Goal: Task Accomplishment & Management: Manage account settings

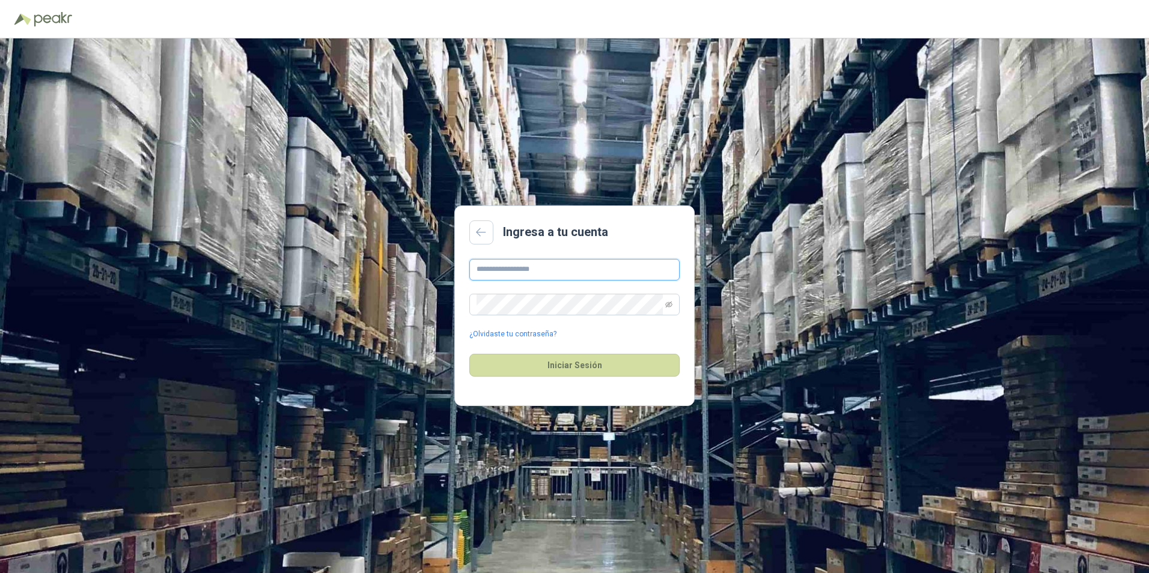
click at [508, 270] on input "text" at bounding box center [574, 270] width 210 height 22
type input "**********"
click at [668, 306] on icon "eye-invisible" at bounding box center [668, 304] width 7 height 7
click at [587, 363] on button "Iniciar Sesión" at bounding box center [574, 365] width 210 height 23
click at [605, 369] on button "Iniciar Sesión" at bounding box center [574, 365] width 210 height 23
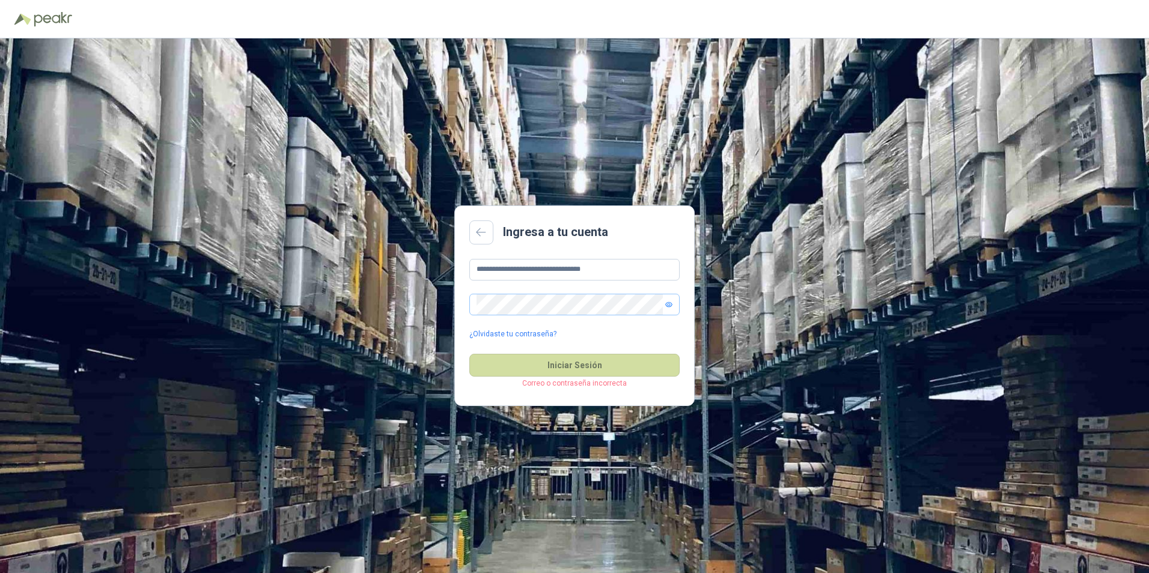
click at [581, 386] on p "Correo o contraseña incorrecta" at bounding box center [574, 383] width 210 height 11
click at [571, 367] on button "Iniciar Sesión" at bounding box center [574, 365] width 210 height 23
click at [481, 233] on icon at bounding box center [481, 233] width 11 height 10
click at [527, 336] on link "¿Olvidaste tu contraseña?" at bounding box center [512, 334] width 87 height 11
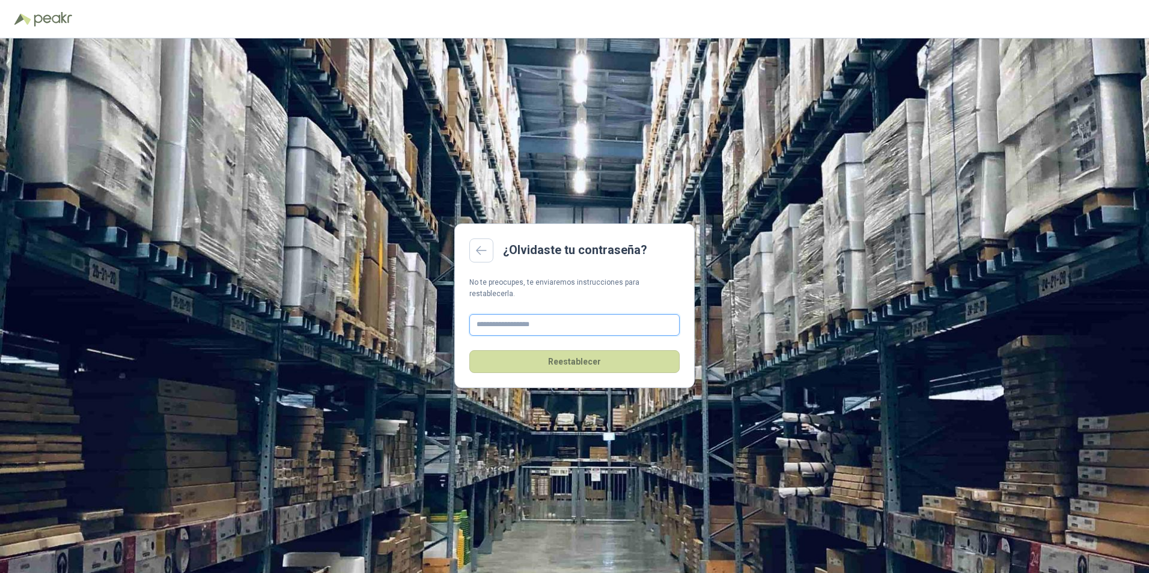
click at [517, 323] on input "text" at bounding box center [574, 325] width 210 height 22
type input "**********"
click at [567, 357] on button "Reestablecer" at bounding box center [574, 361] width 210 height 23
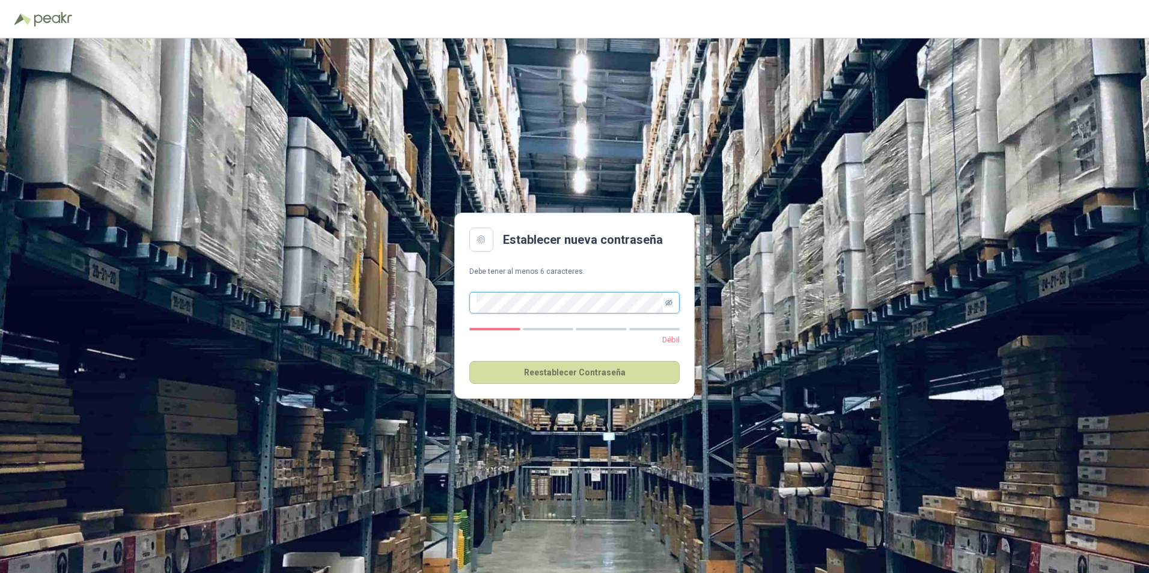
click at [669, 304] on icon "eye-invisible" at bounding box center [669, 303] width 2 height 2
click at [569, 374] on button "Reestablecer Contraseña" at bounding box center [574, 372] width 210 height 23
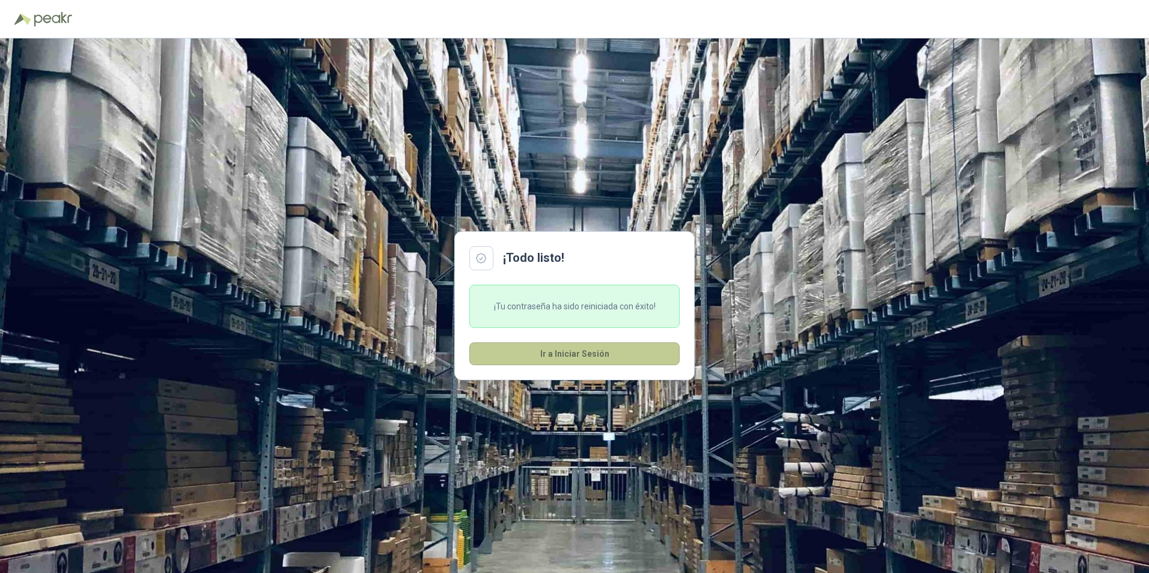
click at [567, 357] on button "Ir a Iniciar Sesión" at bounding box center [574, 353] width 210 height 23
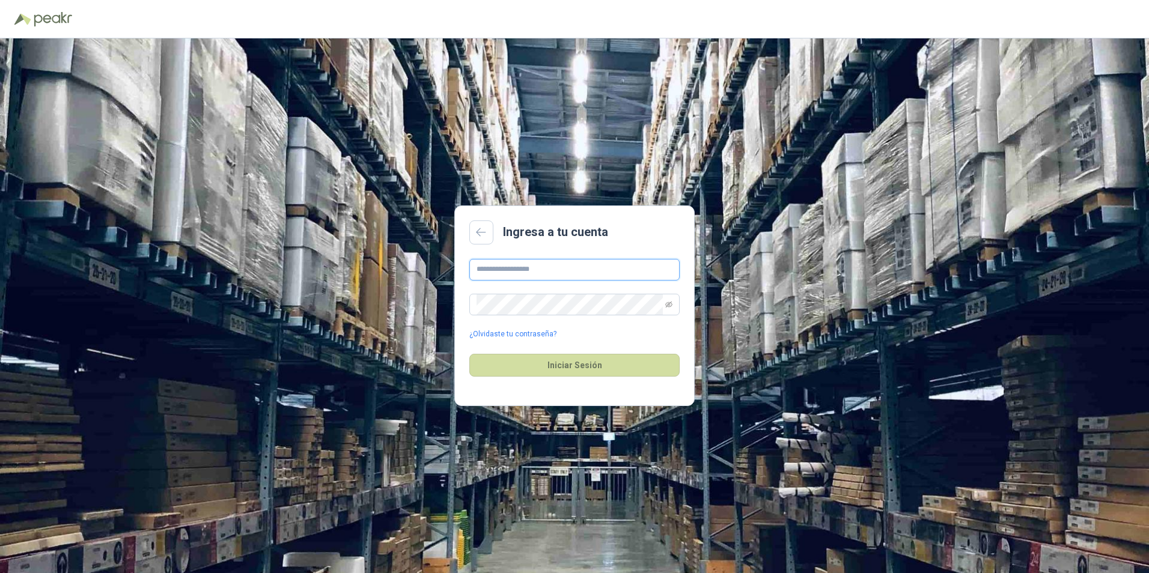
click at [483, 273] on input "text" at bounding box center [574, 270] width 210 height 22
type input "**********"
click at [552, 365] on button "Iniciar Sesión" at bounding box center [574, 365] width 210 height 23
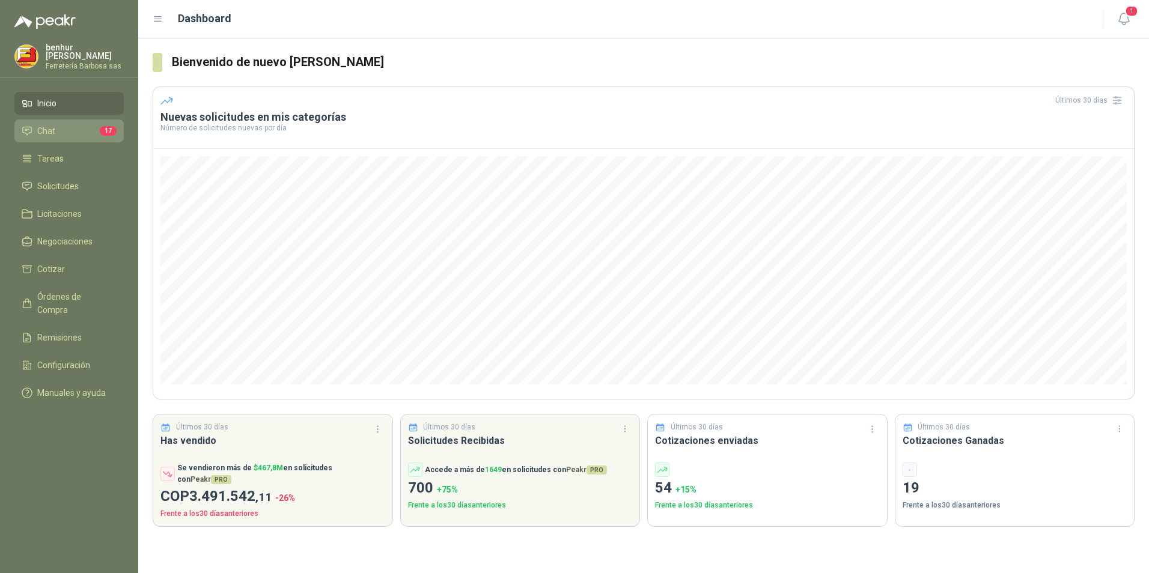
click at [56, 124] on li "Chat 17" at bounding box center [69, 130] width 95 height 13
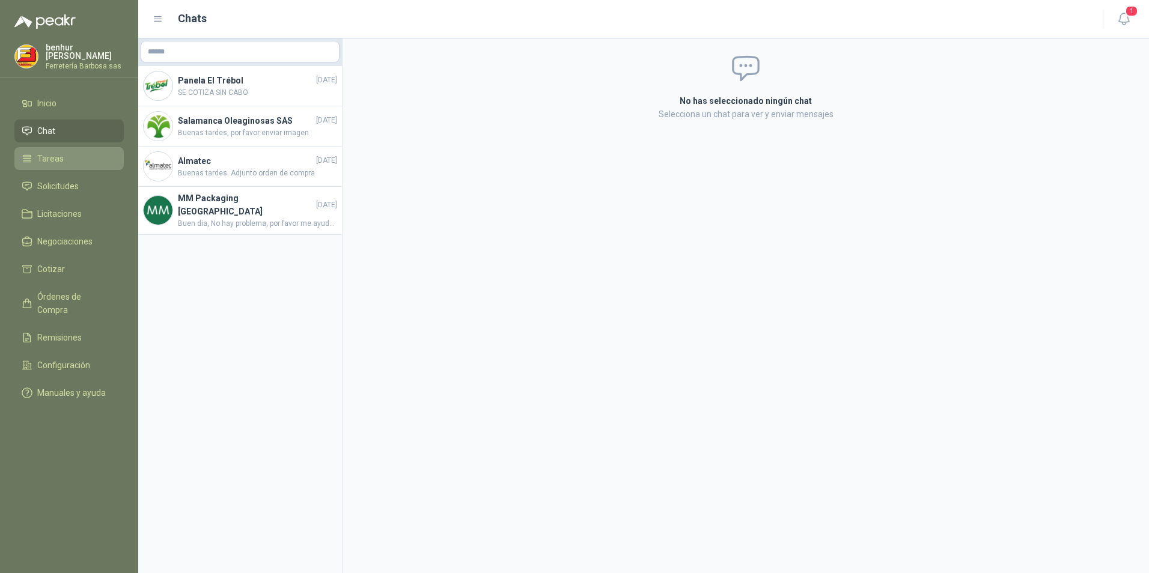
click at [64, 152] on li "Tareas" at bounding box center [69, 158] width 95 height 13
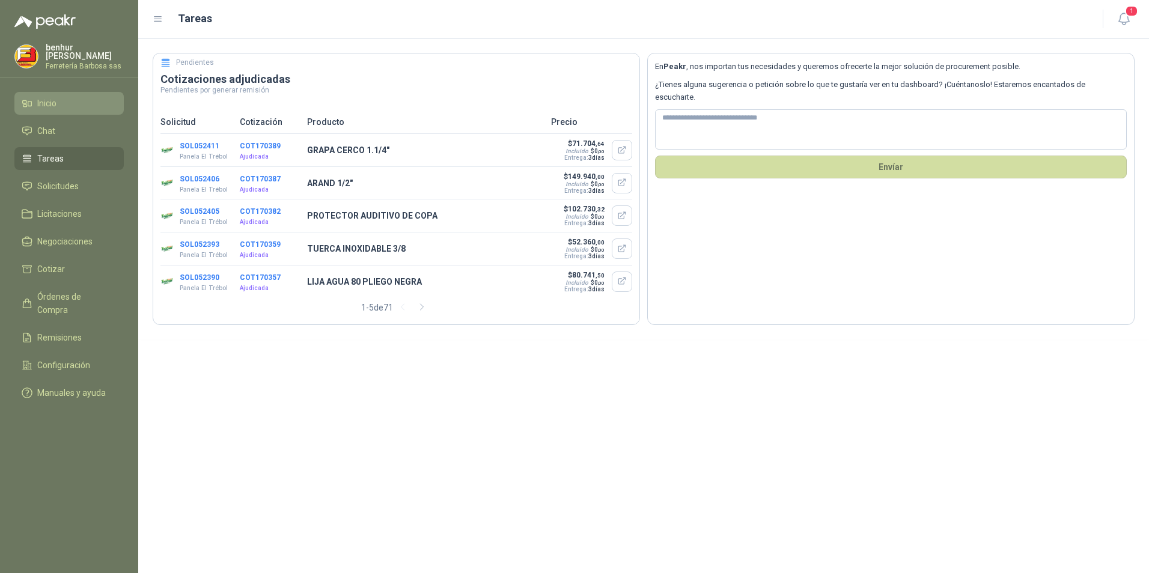
click at [56, 99] on span "Inicio" at bounding box center [46, 103] width 19 height 13
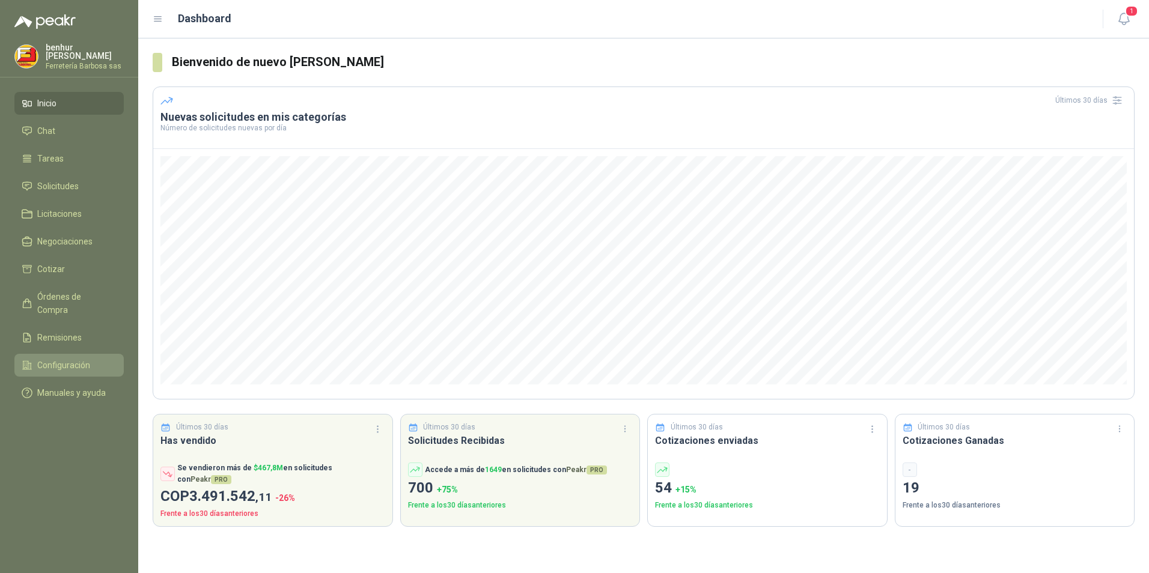
click at [71, 359] on span "Configuración" at bounding box center [63, 365] width 53 height 13
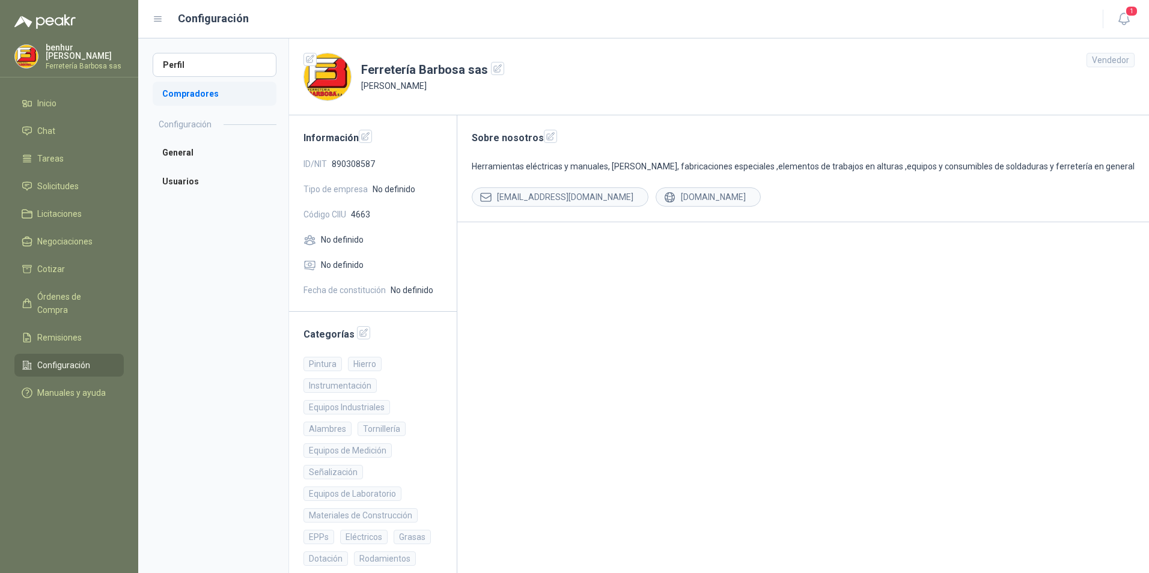
click at [192, 97] on li "Compradores" at bounding box center [215, 94] width 124 height 24
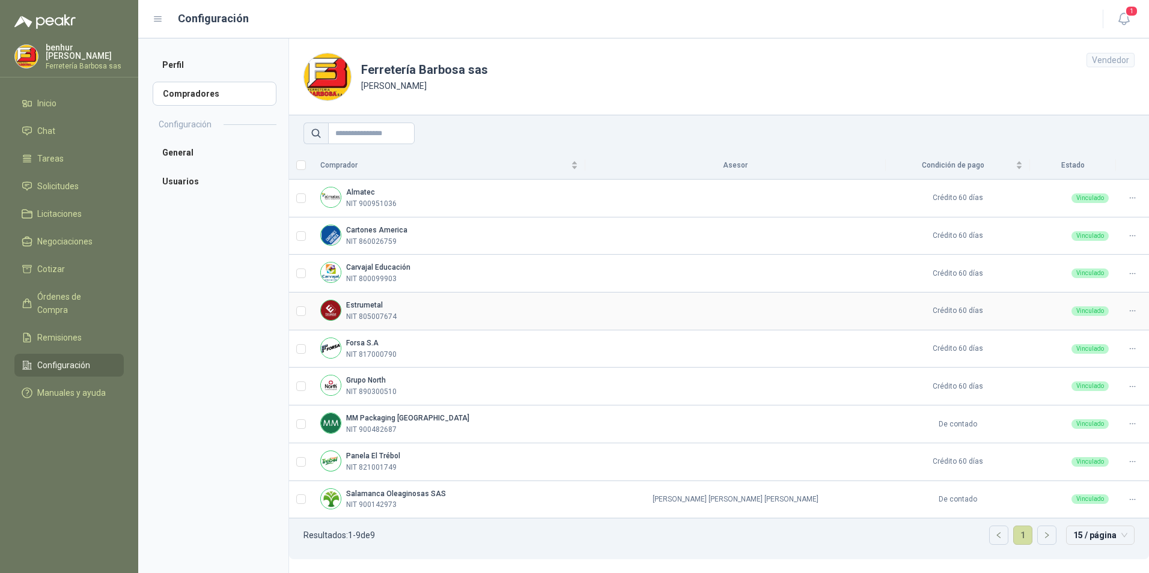
click at [380, 320] on p "NIT 805007674" at bounding box center [371, 316] width 50 height 11
click at [330, 307] on img at bounding box center [331, 310] width 20 height 20
click at [333, 312] on img at bounding box center [331, 310] width 20 height 20
click at [326, 309] on img at bounding box center [331, 310] width 20 height 20
click at [307, 310] on td at bounding box center [301, 312] width 24 height 38
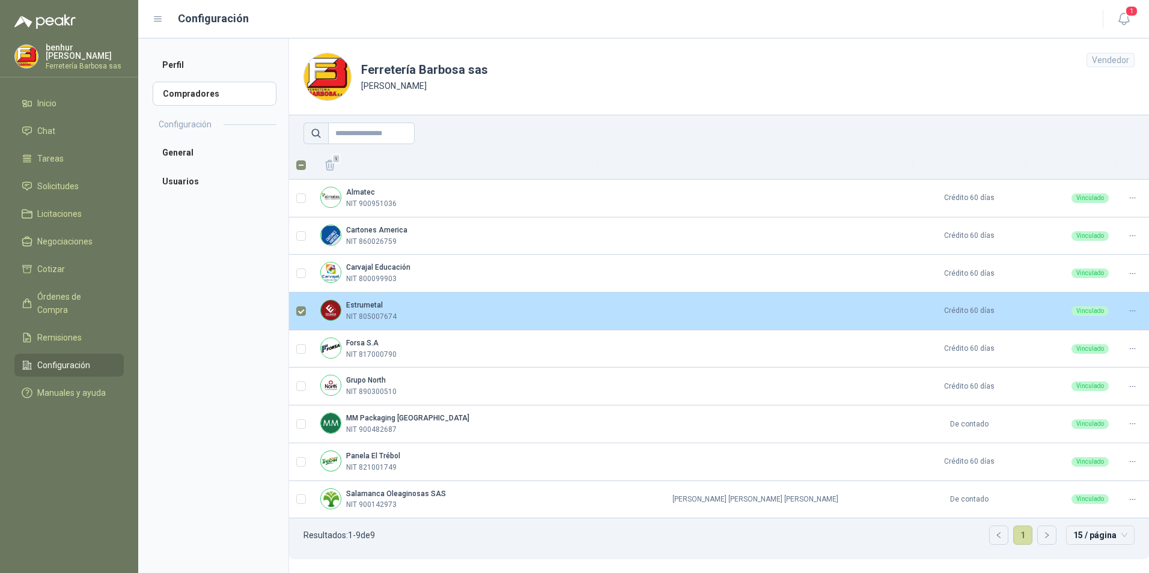
click at [338, 312] on img at bounding box center [331, 310] width 20 height 20
click at [1134, 312] on icon at bounding box center [1131, 310] width 9 height 9
click at [1127, 311] on div at bounding box center [1132, 310] width 19 height 11
click at [1108, 350] on span "Asignar Asesor" at bounding box center [1102, 350] width 58 height 13
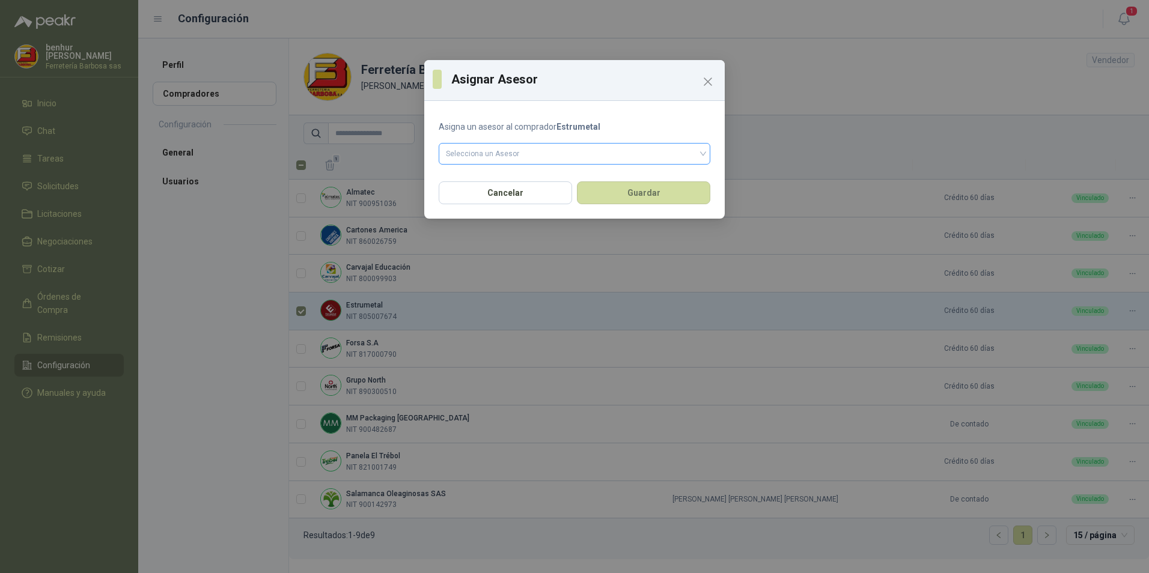
click at [462, 153] on input "search" at bounding box center [574, 153] width 257 height 18
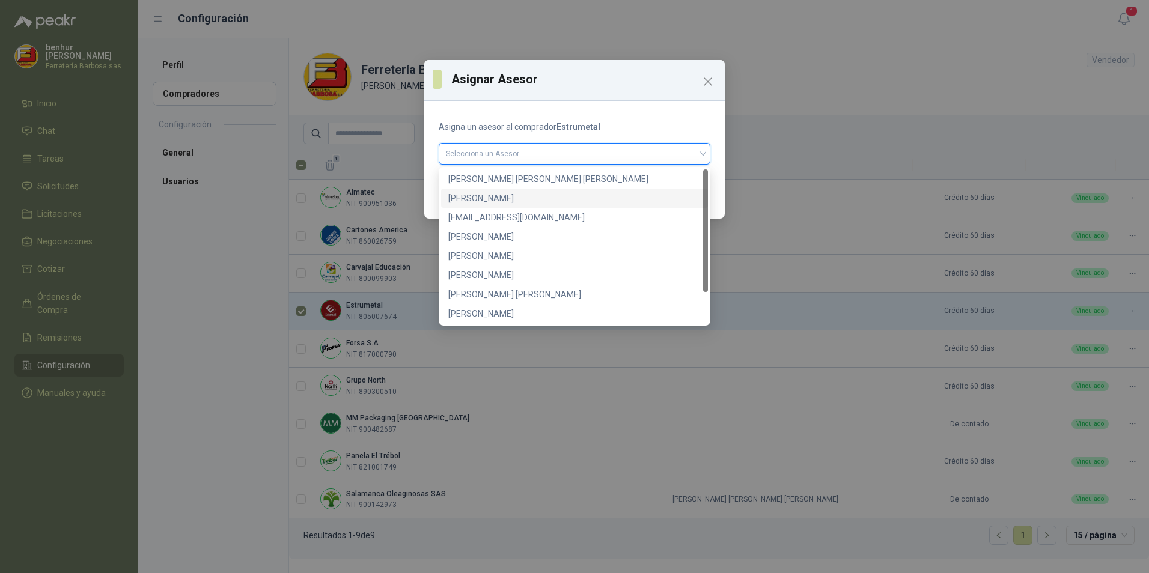
click at [485, 198] on div "[PERSON_NAME]" at bounding box center [574, 198] width 252 height 13
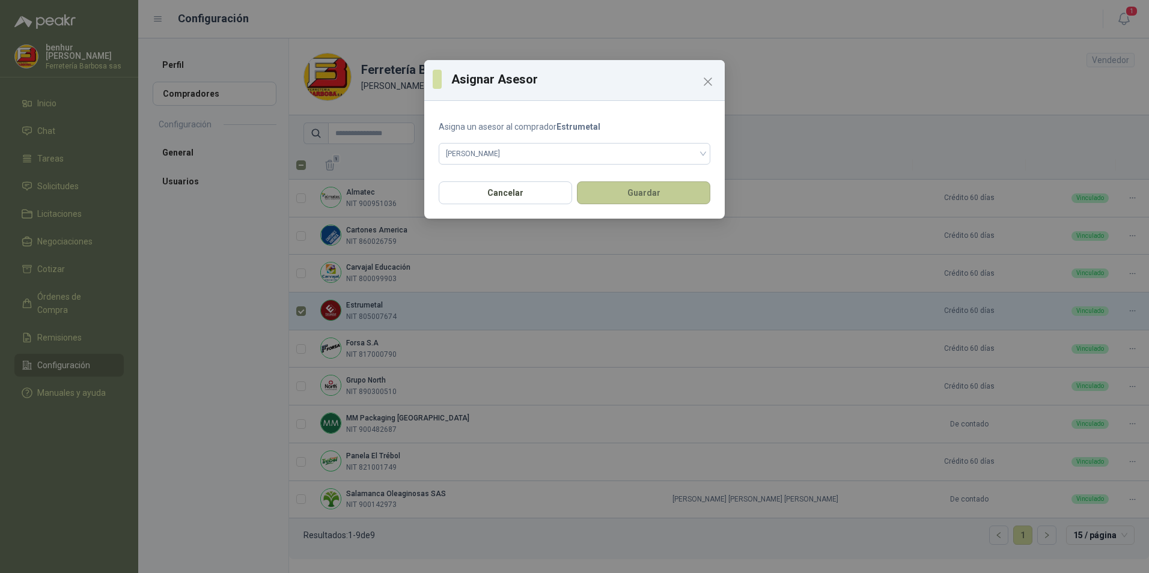
click at [640, 194] on button "Guardar" at bounding box center [643, 192] width 133 height 23
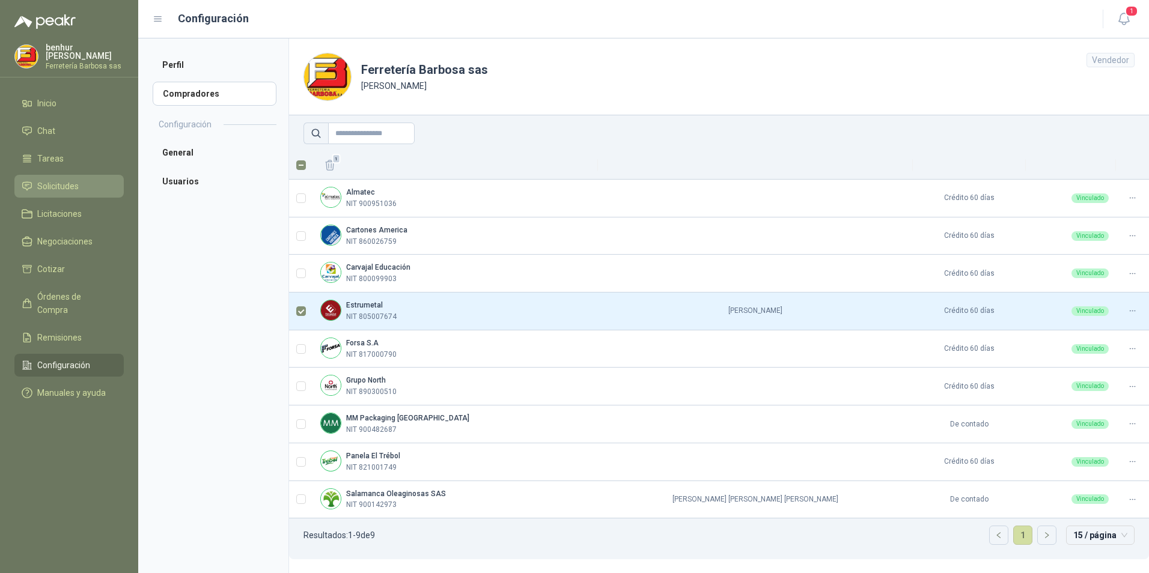
click at [61, 177] on link "Solicitudes" at bounding box center [68, 186] width 109 height 23
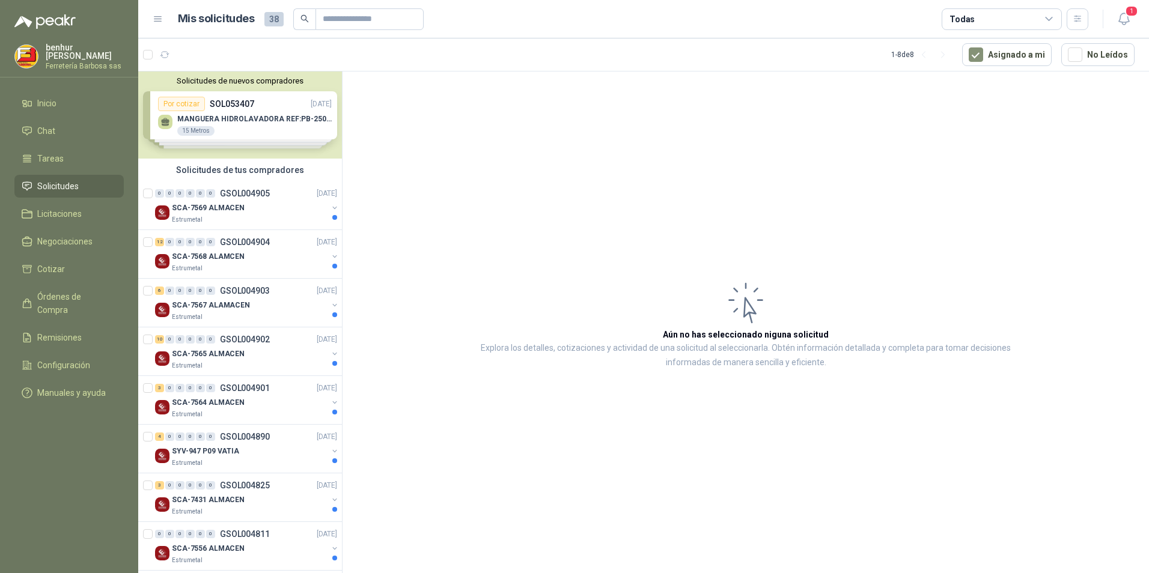
click at [75, 187] on span "Solicitudes" at bounding box center [57, 186] width 41 height 13
click at [189, 210] on p "SCA-7569 ALMACEN" at bounding box center [208, 207] width 73 height 11
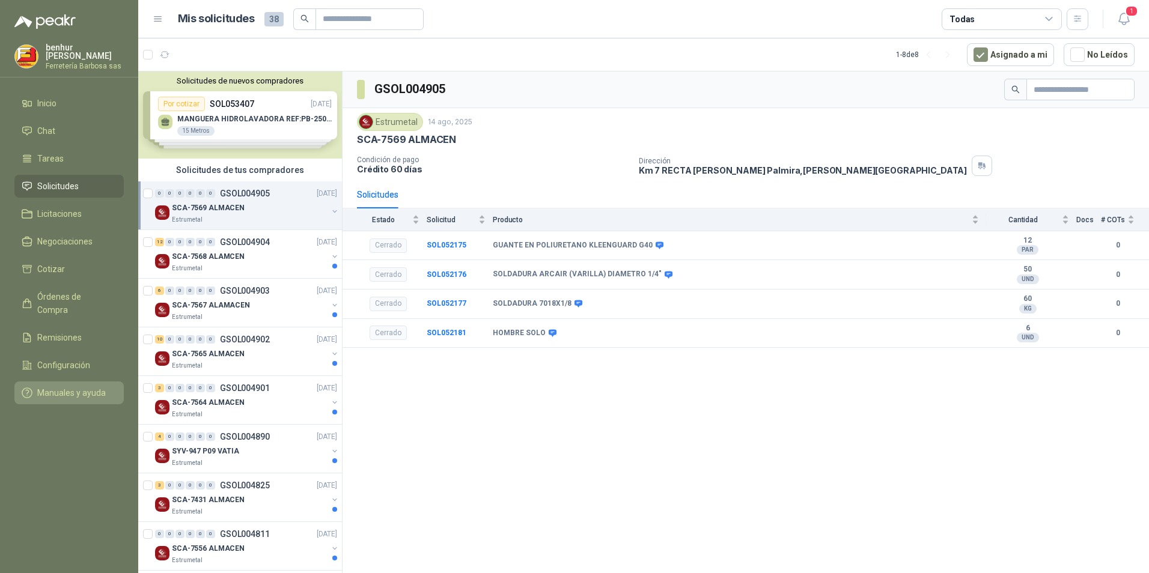
click at [70, 386] on span "Manuales y ayuda" at bounding box center [71, 392] width 68 height 13
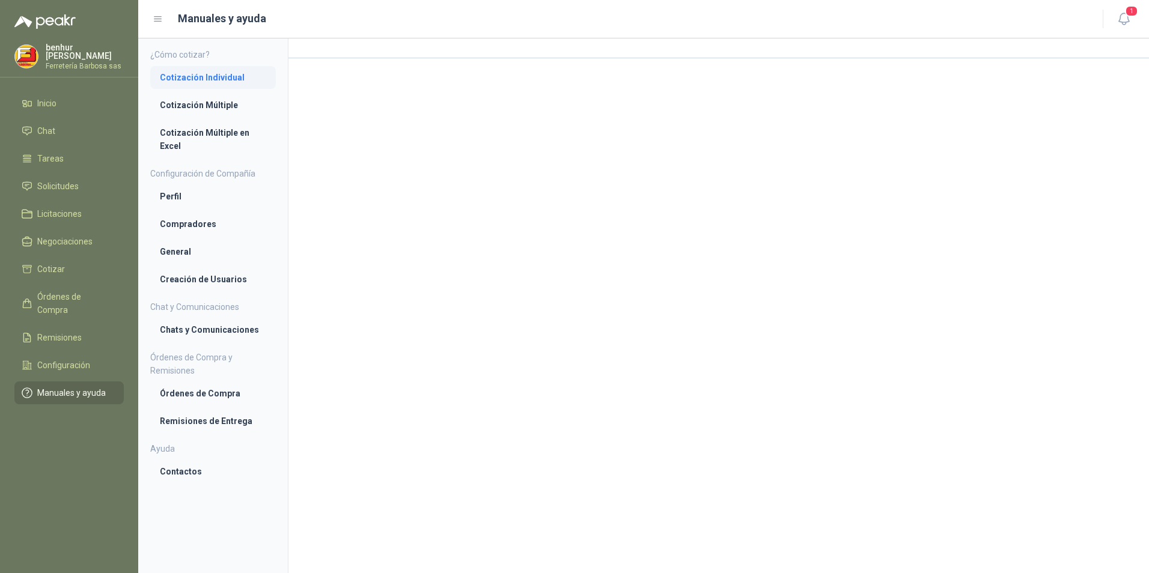
click at [222, 79] on li "Cotización Individual" at bounding box center [213, 77] width 106 height 13
click at [55, 180] on span "Solicitudes" at bounding box center [57, 186] width 41 height 13
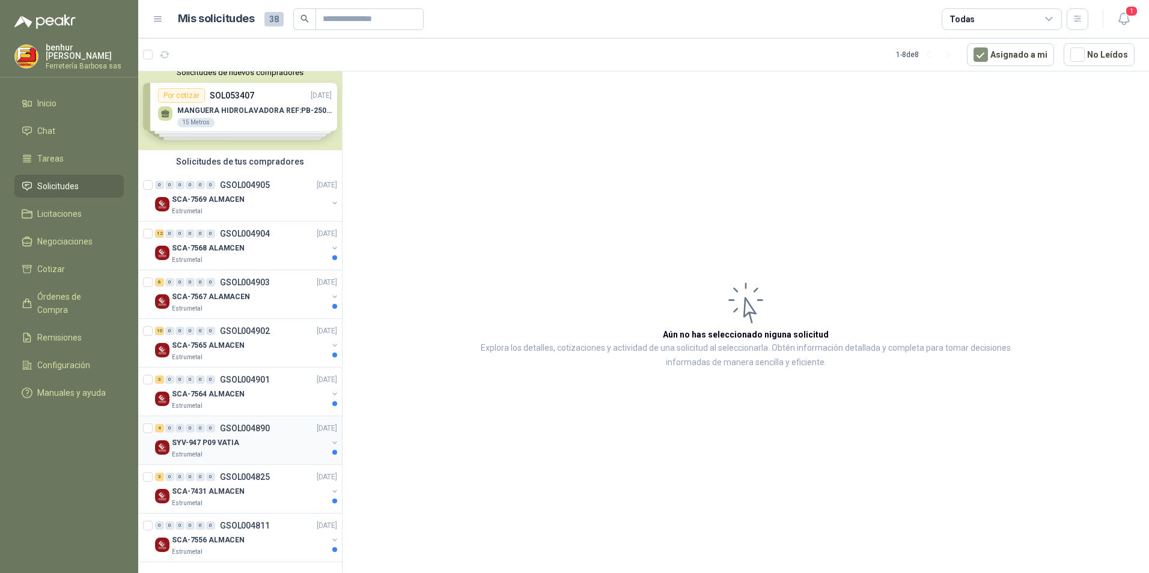
scroll to position [10, 0]
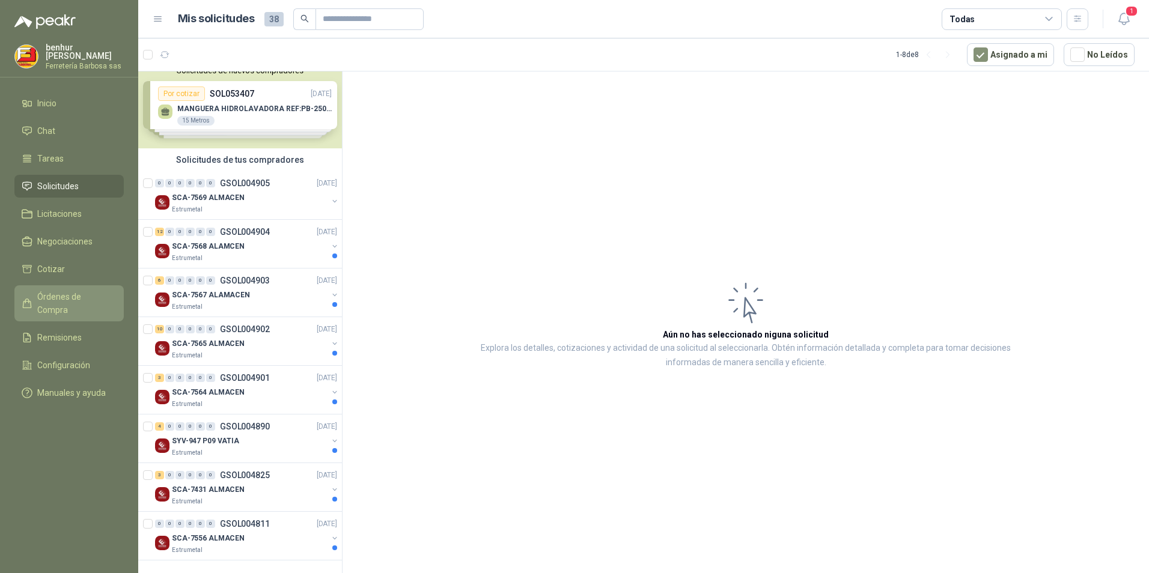
click at [46, 302] on link "Órdenes de Compra" at bounding box center [68, 303] width 109 height 36
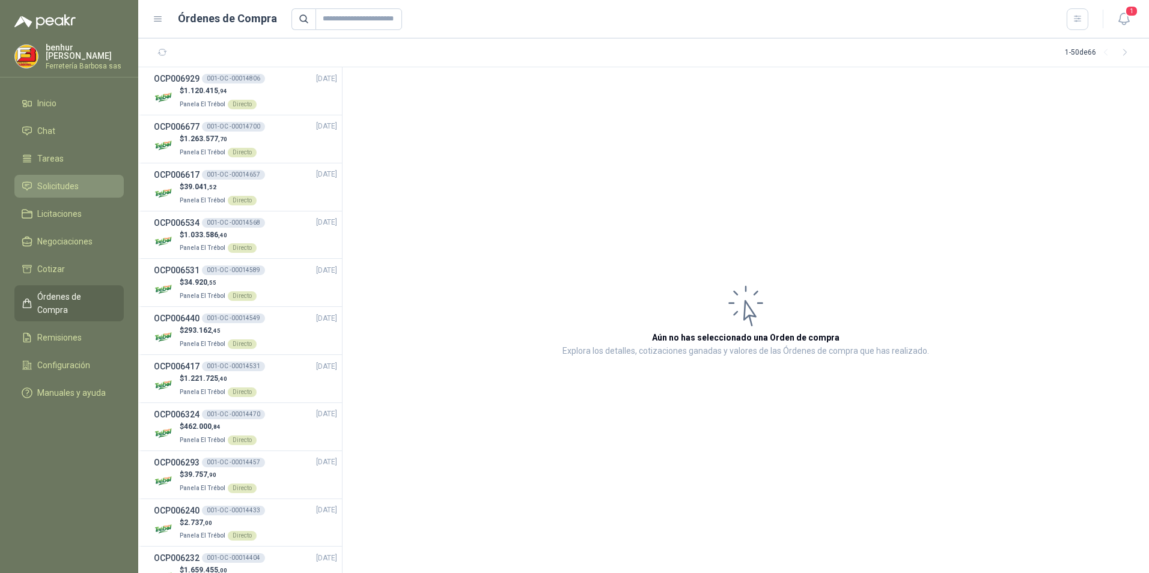
click at [59, 187] on span "Solicitudes" at bounding box center [57, 186] width 41 height 13
